Goal: Obtain resource: Obtain resource

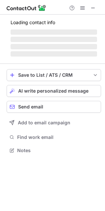
scroll to position [160, 105]
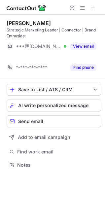
scroll to position [150, 105]
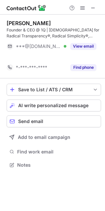
scroll to position [150, 105]
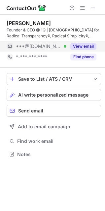
click at [85, 49] on button "View email" at bounding box center [83, 46] width 26 height 7
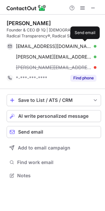
scroll to position [171, 105]
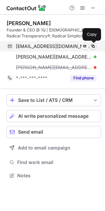
click at [93, 46] on span at bounding box center [93, 46] width 5 height 5
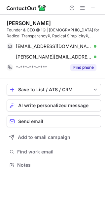
scroll to position [160, 105]
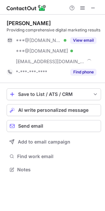
scroll to position [165, 105]
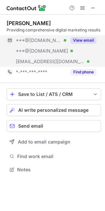
click at [87, 41] on button "View email" at bounding box center [83, 40] width 26 height 7
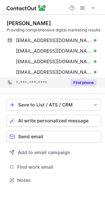
scroll to position [176, 105]
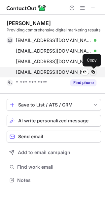
click at [93, 72] on span at bounding box center [93, 71] width 5 height 5
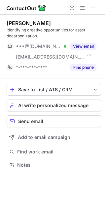
scroll to position [160, 105]
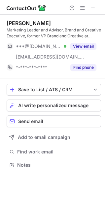
scroll to position [160, 105]
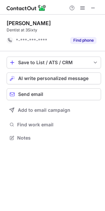
scroll to position [133, 105]
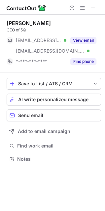
scroll to position [154, 105]
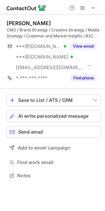
scroll to position [171, 105]
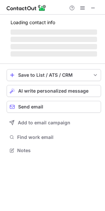
scroll to position [144, 105]
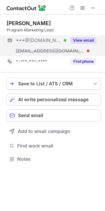
click at [84, 39] on button "View email" at bounding box center [83, 40] width 26 height 7
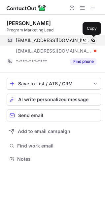
click at [94, 39] on span at bounding box center [93, 40] width 5 height 5
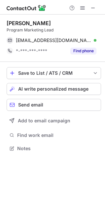
scroll to position [144, 105]
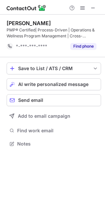
scroll to position [139, 105]
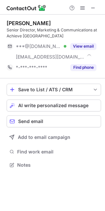
scroll to position [160, 105]
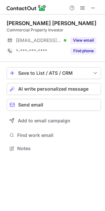
scroll to position [144, 105]
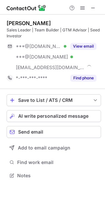
scroll to position [171, 105]
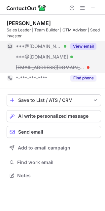
click at [86, 46] on button "View email" at bounding box center [83, 46] width 26 height 7
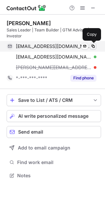
click at [92, 47] on span at bounding box center [93, 46] width 5 height 5
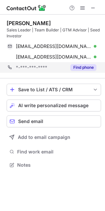
scroll to position [160, 105]
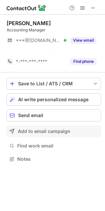
scroll to position [144, 105]
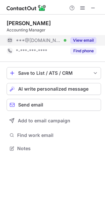
click at [87, 40] on button "View email" at bounding box center [83, 40] width 26 height 7
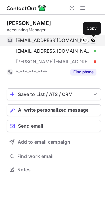
click at [92, 42] on span at bounding box center [93, 40] width 5 height 5
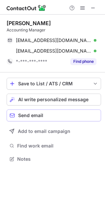
scroll to position [154, 105]
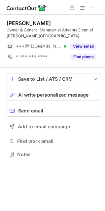
scroll to position [150, 105]
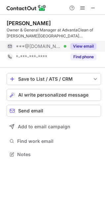
click at [86, 48] on button "View email" at bounding box center [83, 46] width 26 height 7
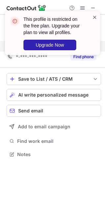
click at [94, 17] on span at bounding box center [94, 17] width 5 height 7
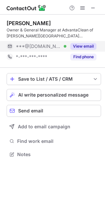
click at [81, 10] on div "This profile is restricted on the free plan. Upgrade your plan to view all prof…" at bounding box center [53, 11] width 106 height 13
click at [82, 9] on span at bounding box center [82, 7] width 5 height 5
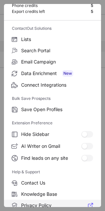
scroll to position [64, 0]
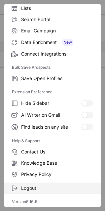
click at [43, 187] on span "Logout" at bounding box center [57, 188] width 72 height 6
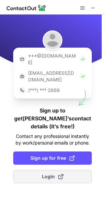
click at [61, 174] on span at bounding box center [60, 176] width 5 height 5
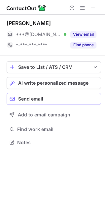
scroll to position [138, 105]
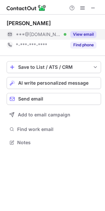
click at [81, 34] on button "View email" at bounding box center [83, 34] width 26 height 7
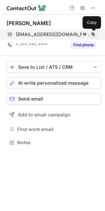
click at [92, 34] on span at bounding box center [93, 34] width 5 height 5
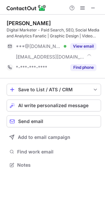
scroll to position [160, 105]
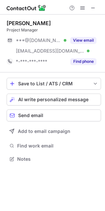
scroll to position [154, 105]
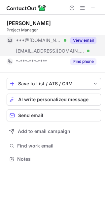
click at [88, 43] on button "View email" at bounding box center [83, 40] width 26 height 7
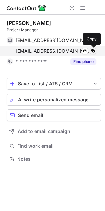
click at [95, 50] on span at bounding box center [93, 50] width 5 height 5
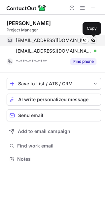
click at [93, 41] on span at bounding box center [93, 40] width 5 height 5
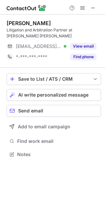
scroll to position [150, 105]
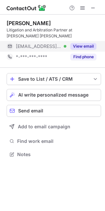
click at [86, 47] on button "View email" at bounding box center [83, 46] width 26 height 7
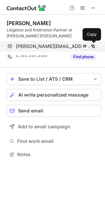
click at [93, 48] on span at bounding box center [93, 46] width 5 height 5
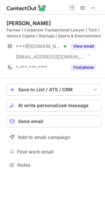
scroll to position [160, 105]
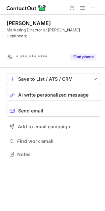
scroll to position [133, 105]
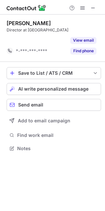
scroll to position [133, 105]
